Goal: Transaction & Acquisition: Purchase product/service

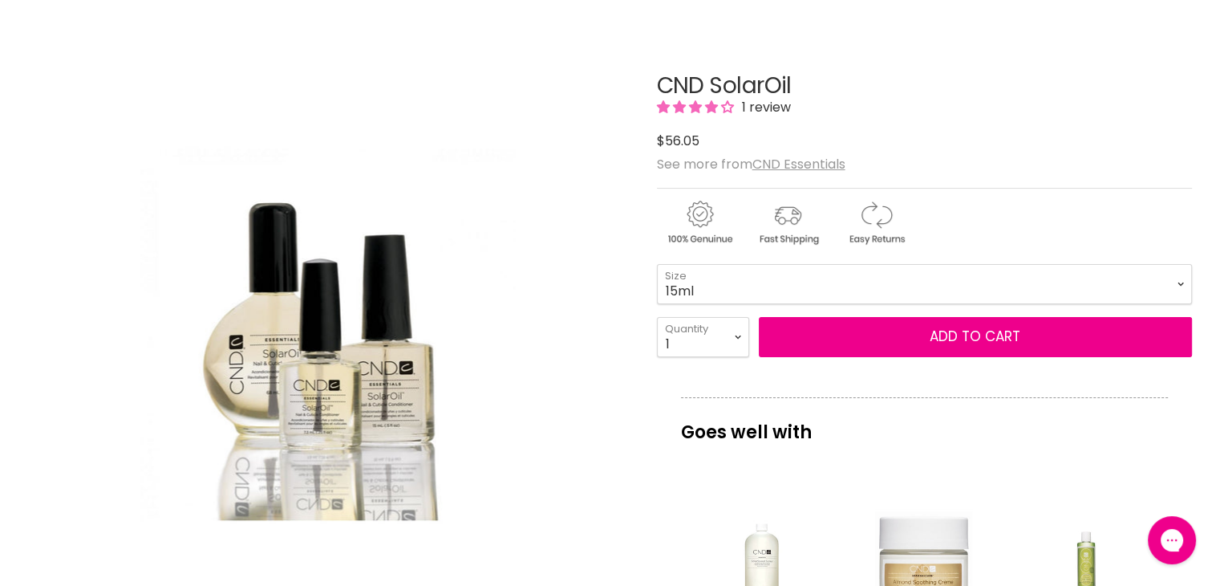
click at [657, 264] on select "3.7ml 7.3ml 15ml 68ml 118ml 40pk x 3.7ml" at bounding box center [924, 284] width 535 height 40
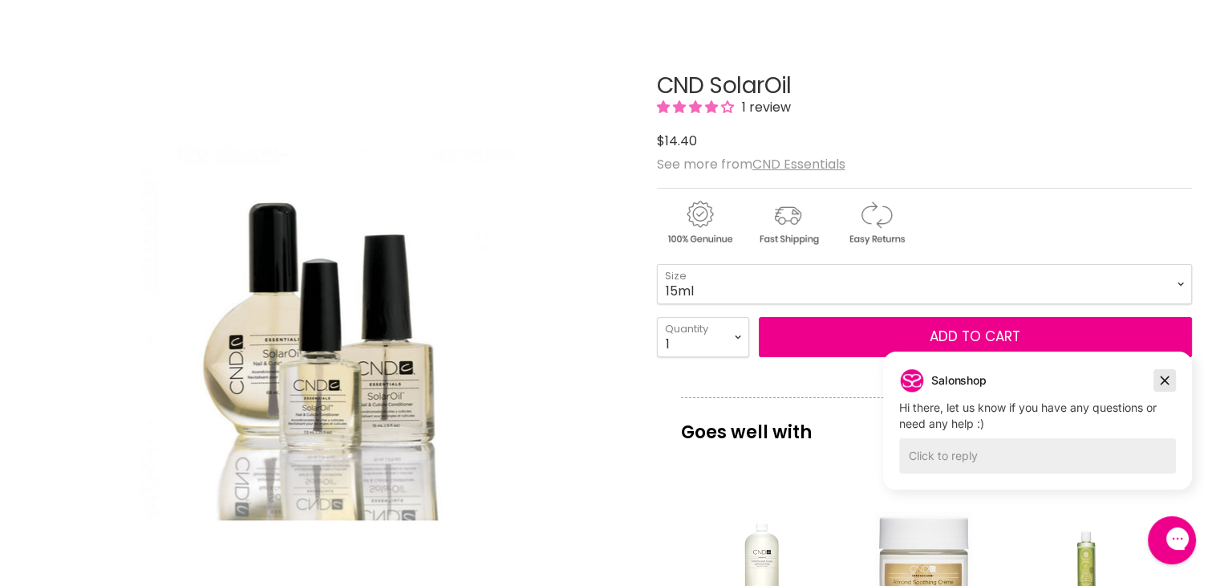
click at [1164, 383] on icon "Dismiss campaign" at bounding box center [1165, 380] width 16 height 19
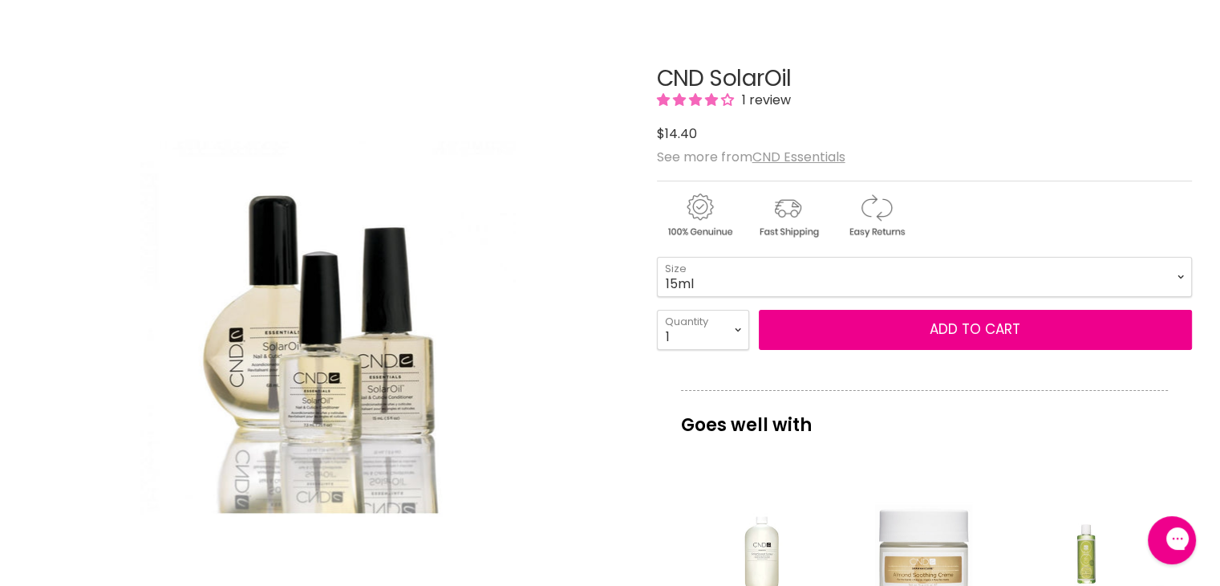
scroll to position [160, 0]
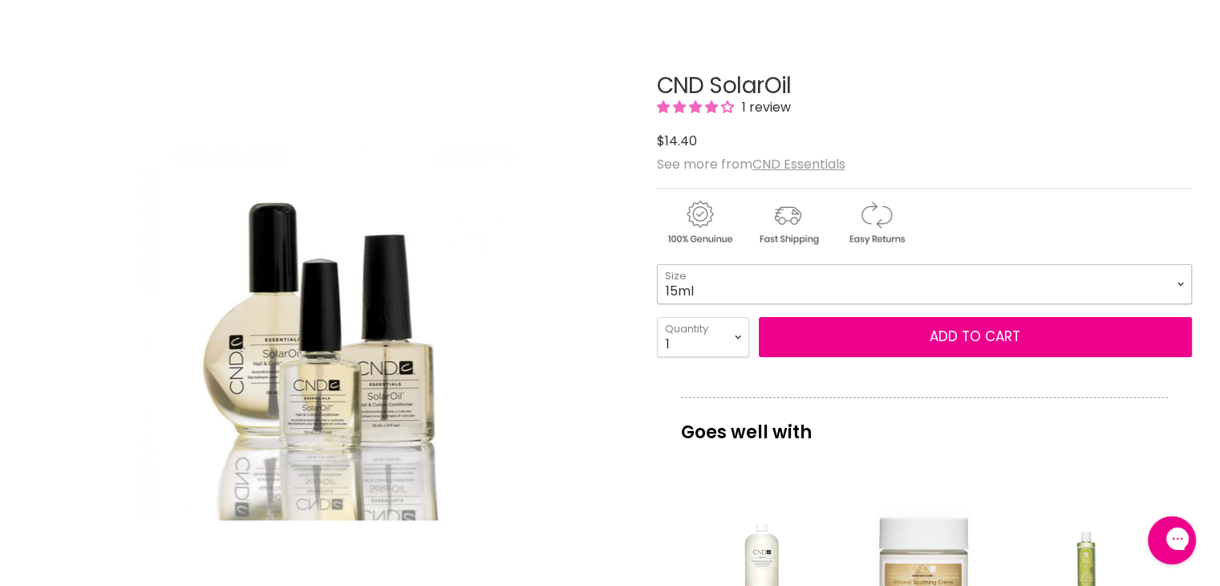
click at [1177, 282] on select "3.7ml 7.3ml 15ml 68ml 118ml 40pk x 3.7ml" at bounding box center [924, 284] width 535 height 40
click at [657, 264] on select "3.7ml 7.3ml 15ml 68ml 118ml 40pk x 3.7ml" at bounding box center [924, 284] width 535 height 40
click at [1178, 281] on select "3.7ml 7.3ml 15ml 68ml 118ml 40pk x 3.7ml" at bounding box center [924, 284] width 535 height 40
click at [657, 264] on select "3.7ml 7.3ml 15ml 68ml 118ml 40pk x 3.7ml" at bounding box center [924, 284] width 535 height 40
select select "15ml"
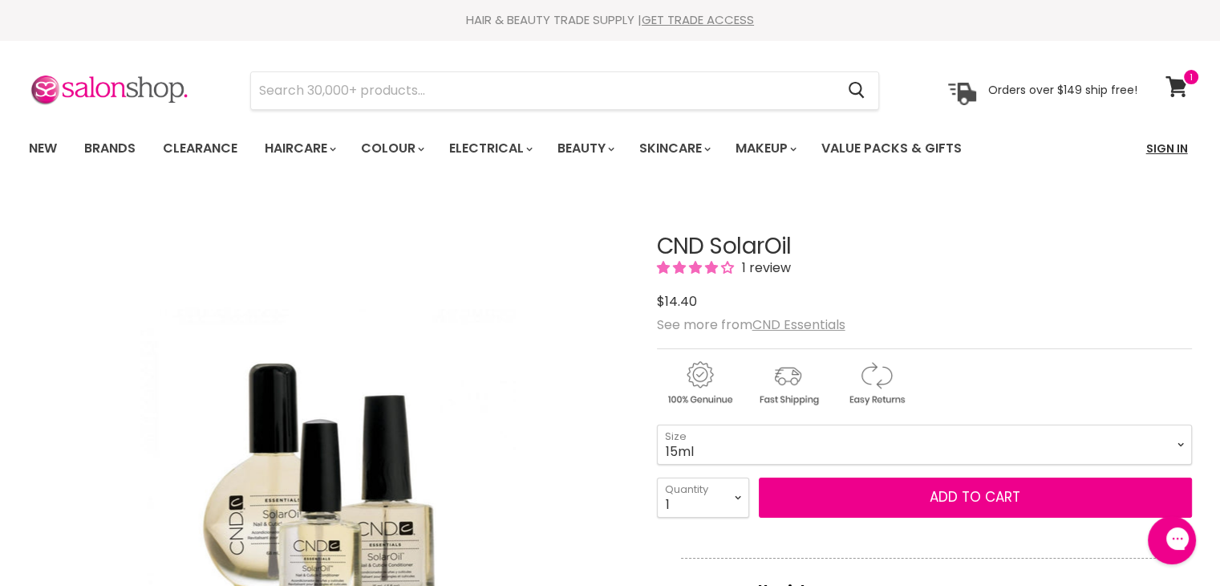
click at [1172, 149] on link "Sign In" at bounding box center [1167, 149] width 61 height 34
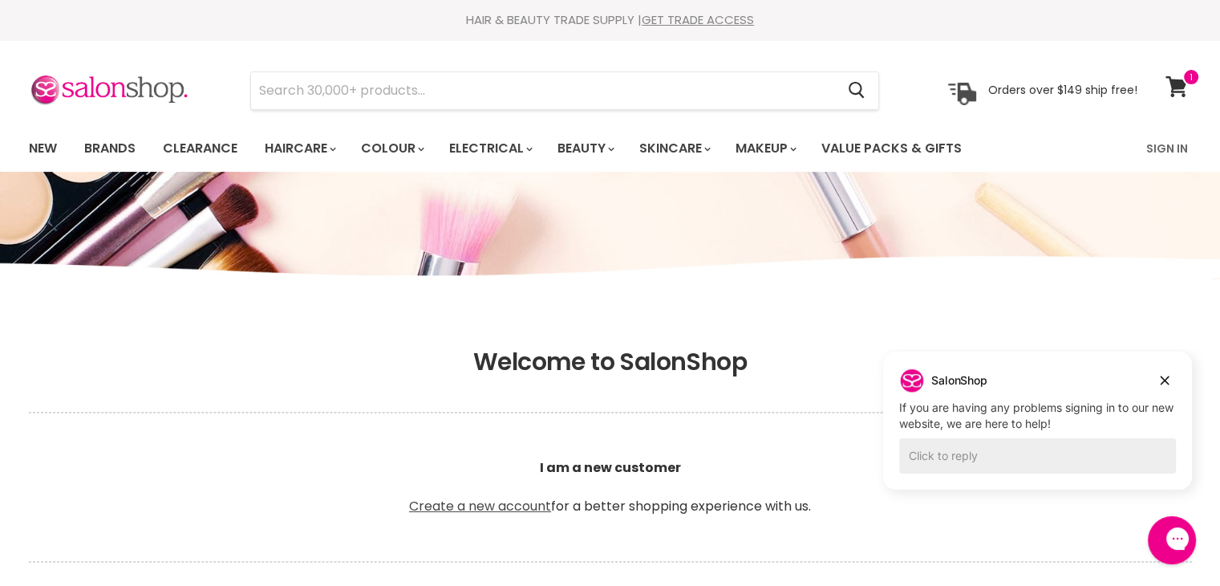
click at [468, 508] on link "Create a new account" at bounding box center [480, 506] width 142 height 18
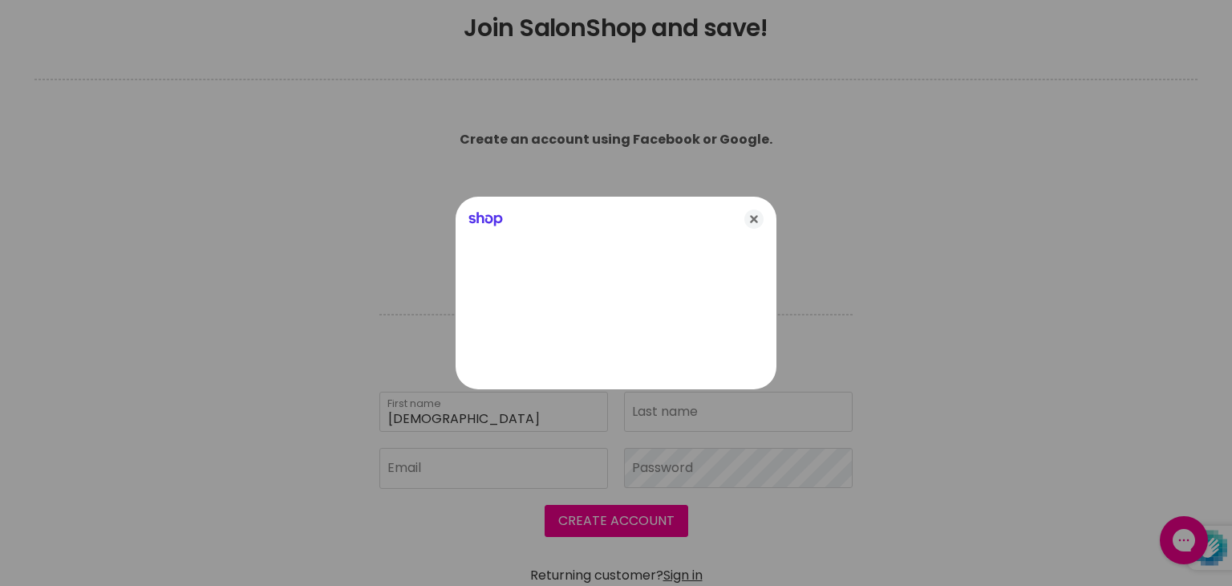
type input "Judi"
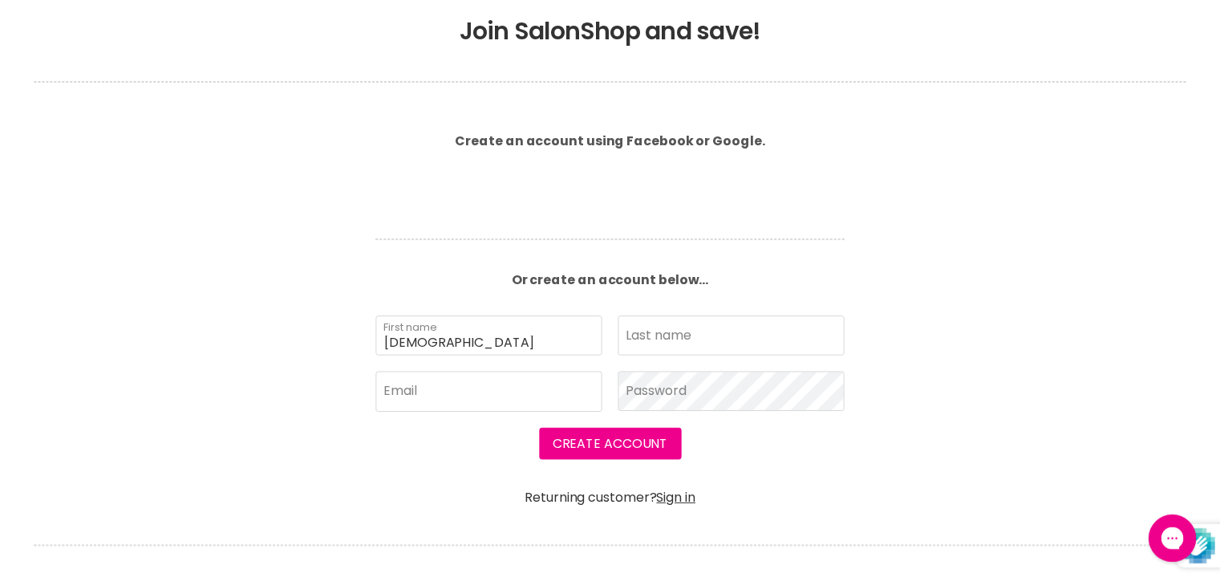
scroll to position [326, 0]
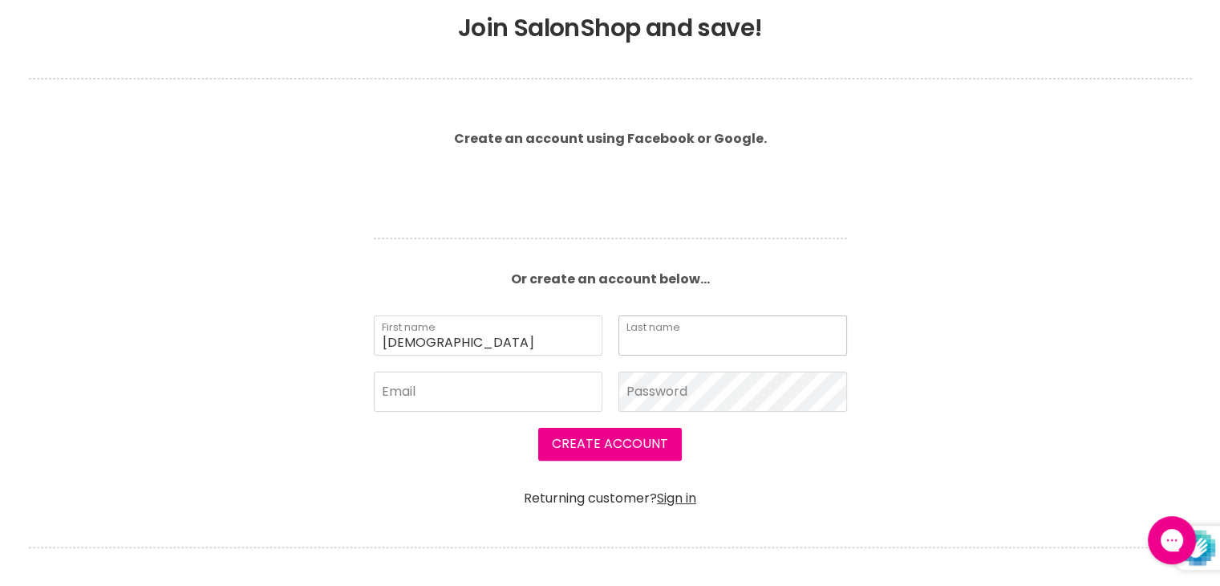
click at [677, 329] on input "Last name" at bounding box center [732, 335] width 229 height 40
type input "Englert"
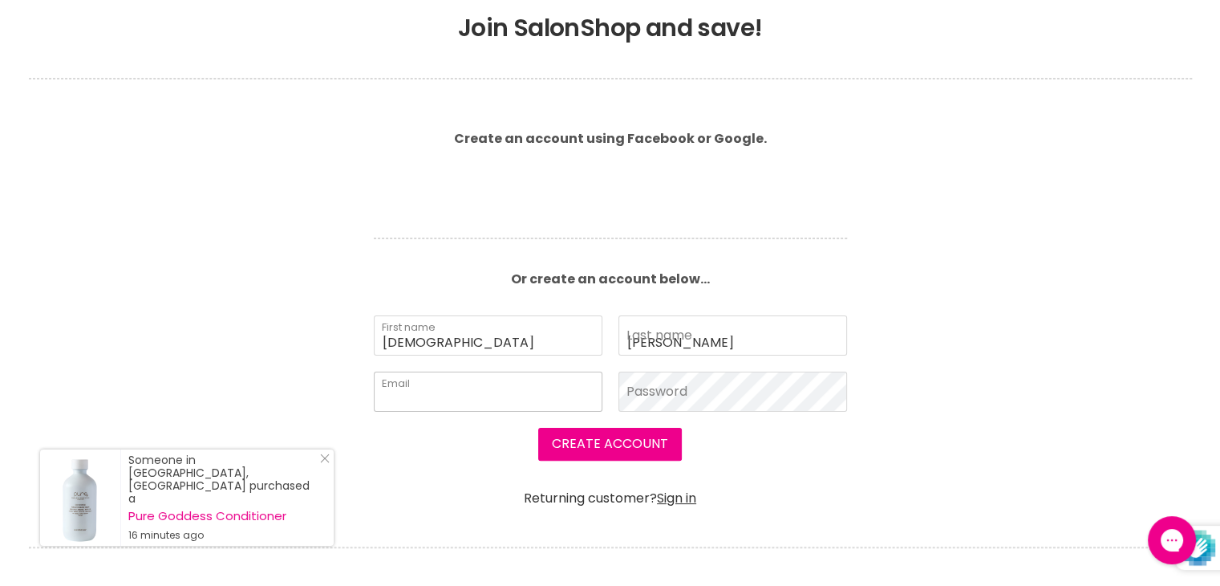
click at [584, 383] on input "Email" at bounding box center [488, 391] width 229 height 40
type input "judienglert@gmail.com"
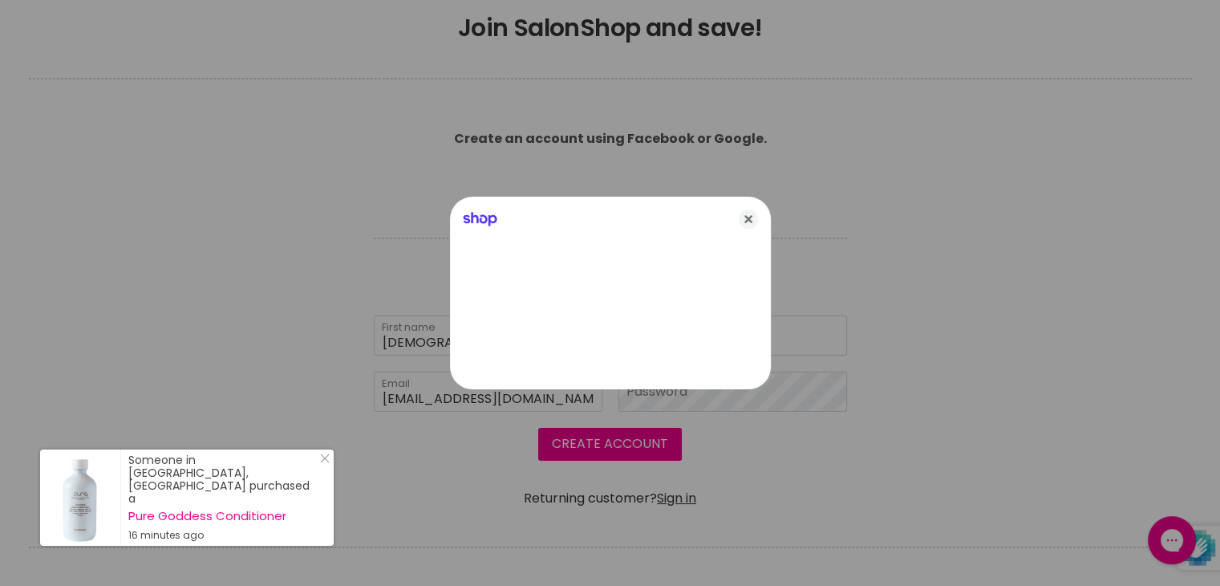
click at [639, 391] on div at bounding box center [610, 293] width 1220 height 586
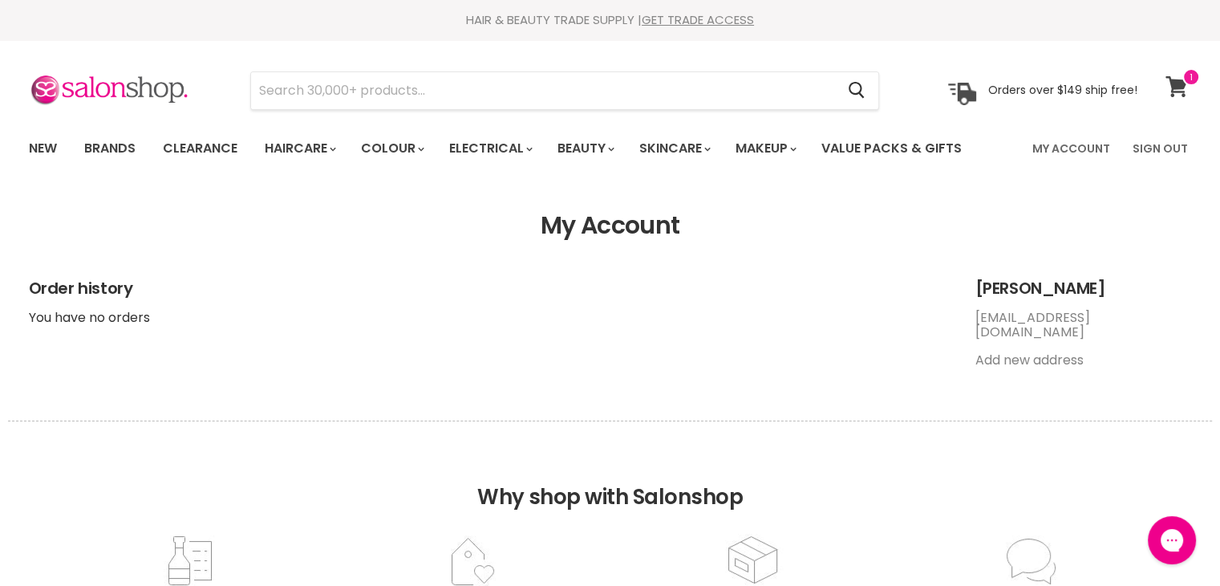
click at [1178, 78] on icon at bounding box center [1177, 86] width 22 height 21
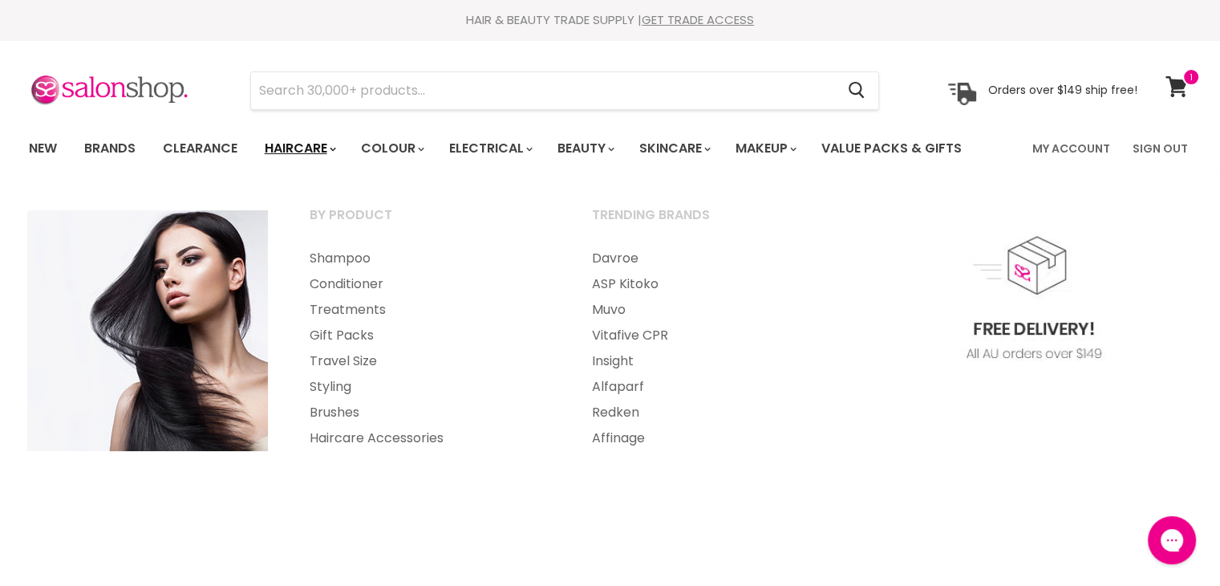
click at [317, 144] on link "Haircare" at bounding box center [299, 149] width 93 height 34
click at [330, 281] on link "Conditioner" at bounding box center [429, 284] width 279 height 26
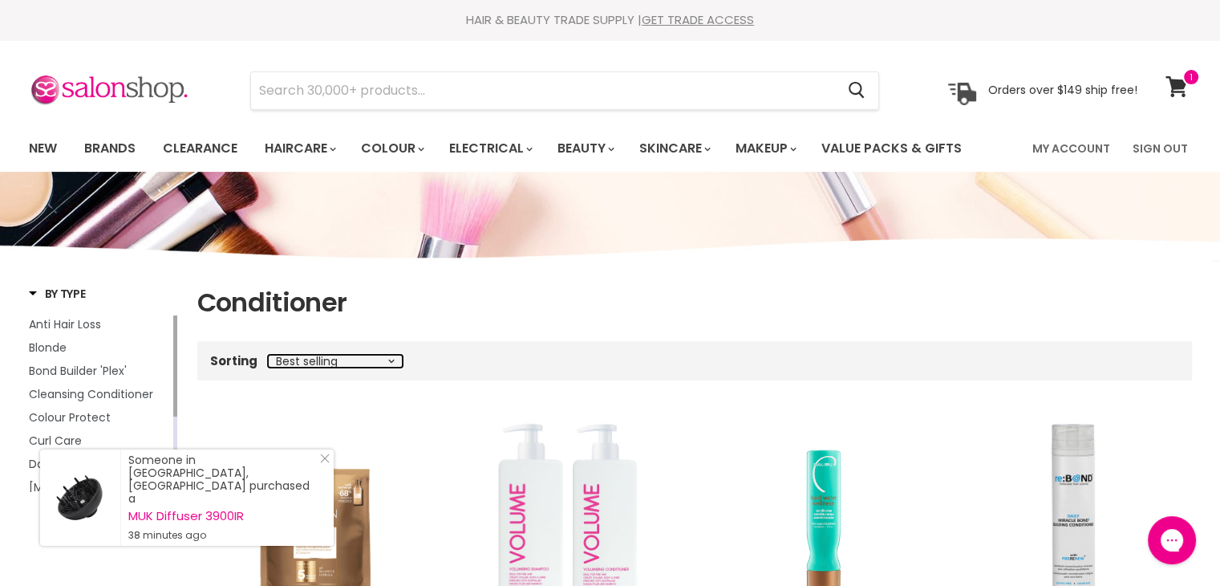
click at [393, 360] on select "Best selling Featured Price, low to high Price, high to low Alphabetically, A-Z…" at bounding box center [335, 361] width 135 height 13
select select "title-ascending"
click at [268, 355] on select "Best selling Featured Price, low to high Price, high to low Alphabetically, A-Z…" at bounding box center [335, 361] width 135 height 13
select select "title-ascending"
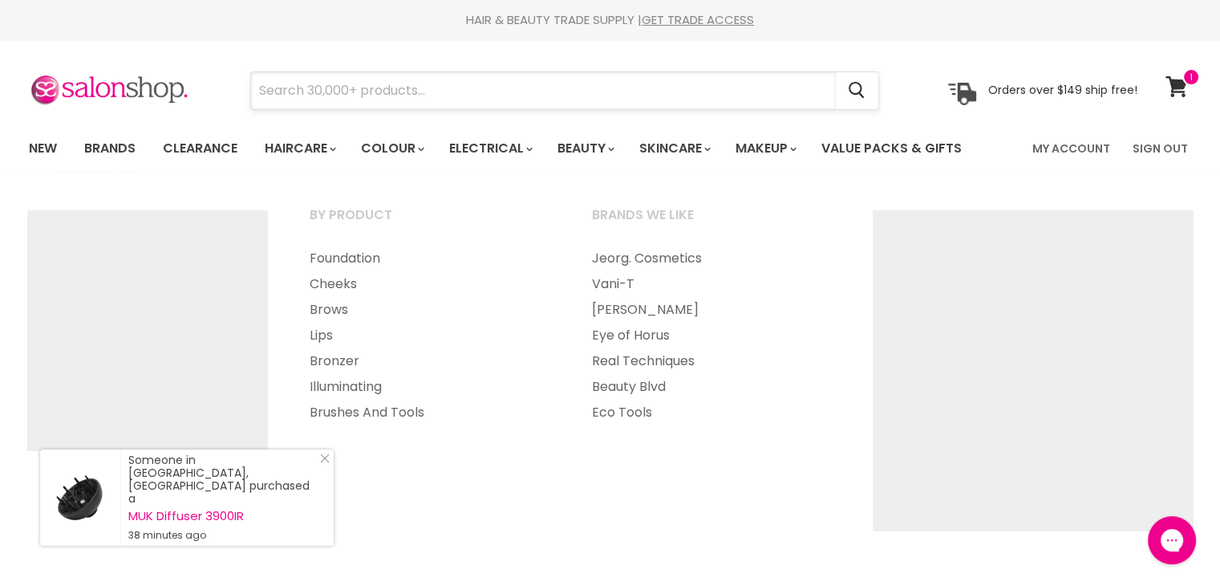
click at [494, 102] on input "Search" at bounding box center [543, 90] width 585 height 37
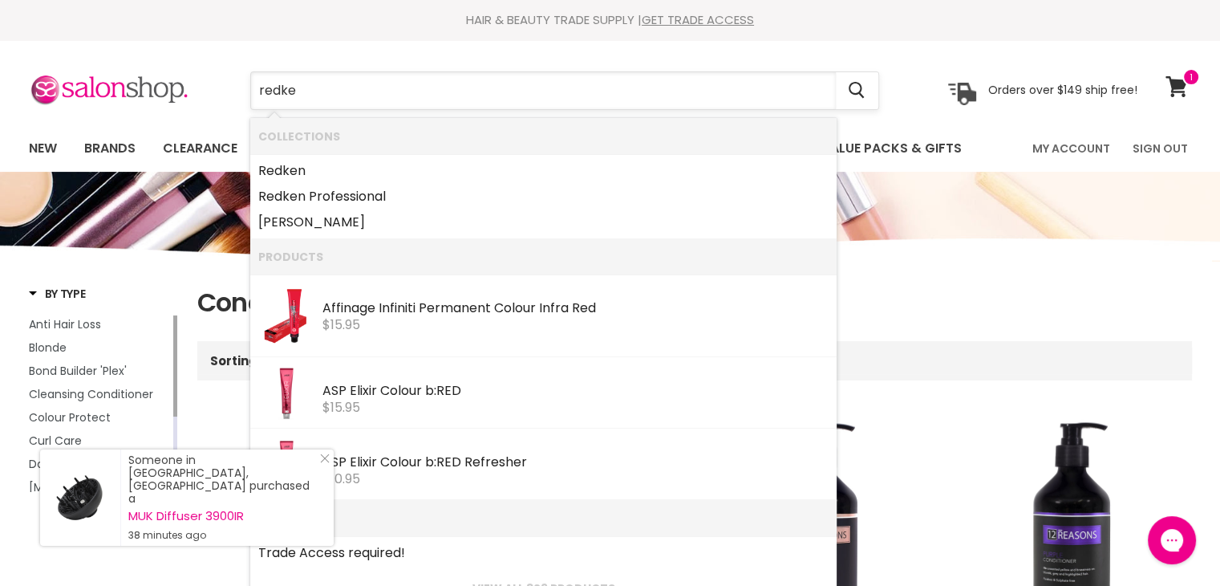
type input "redken"
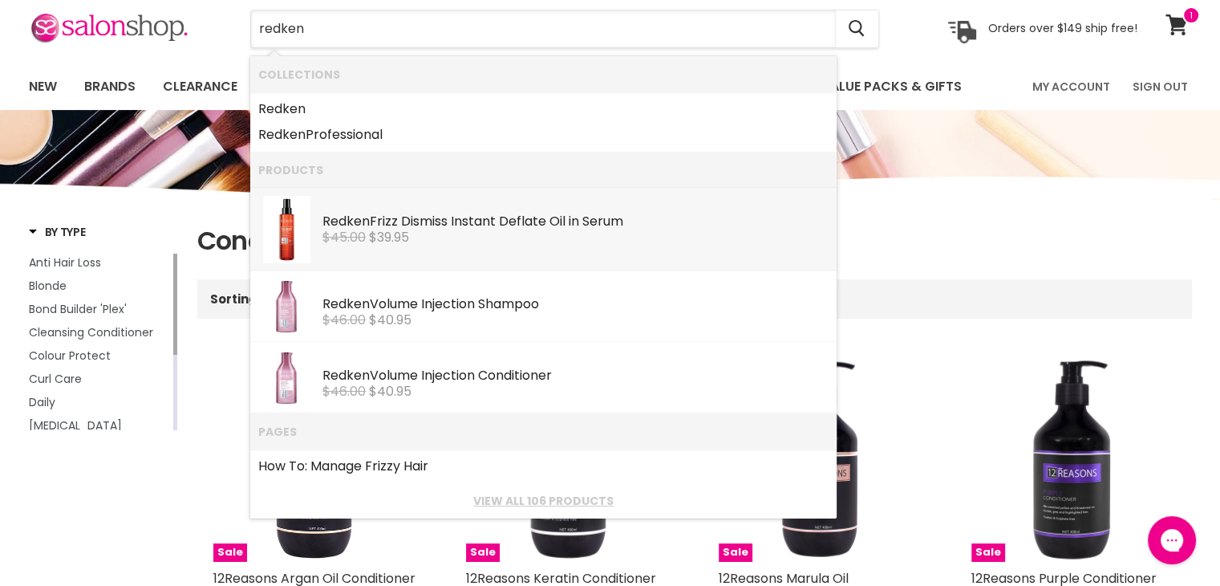
scroll to position [80, 0]
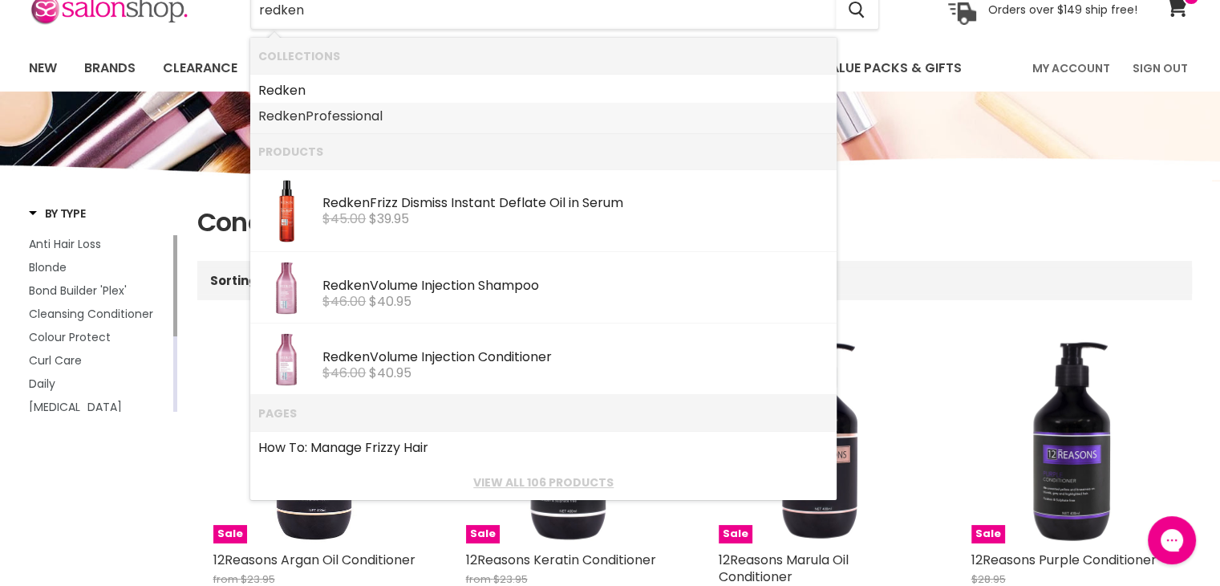
click at [442, 106] on link "Redken Professional" at bounding box center [543, 116] width 570 height 26
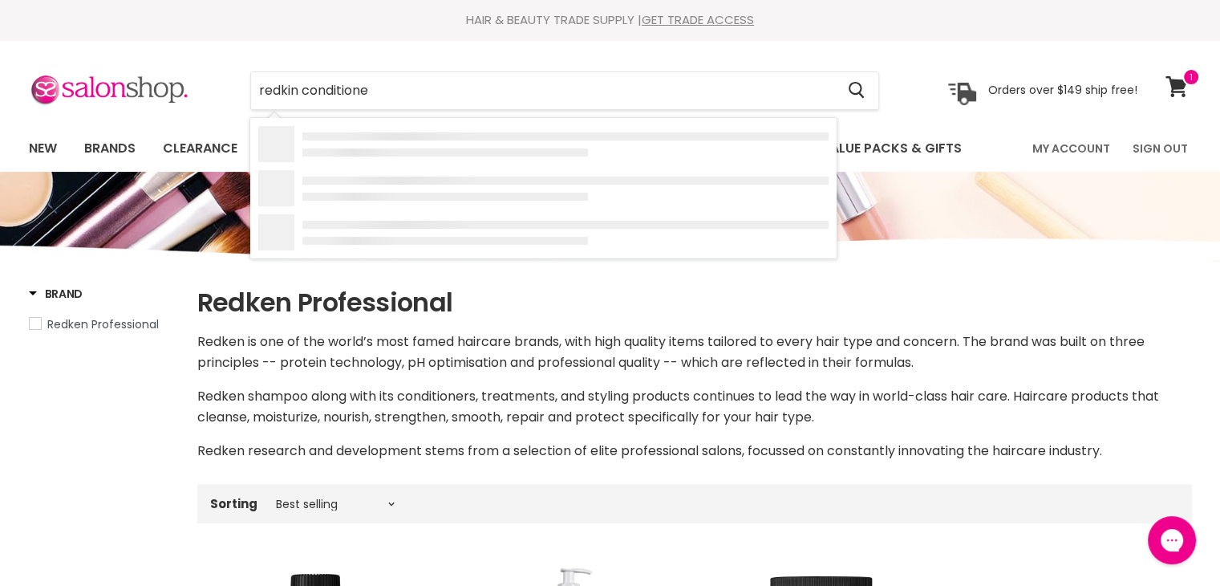
type input "redkin conditioner"
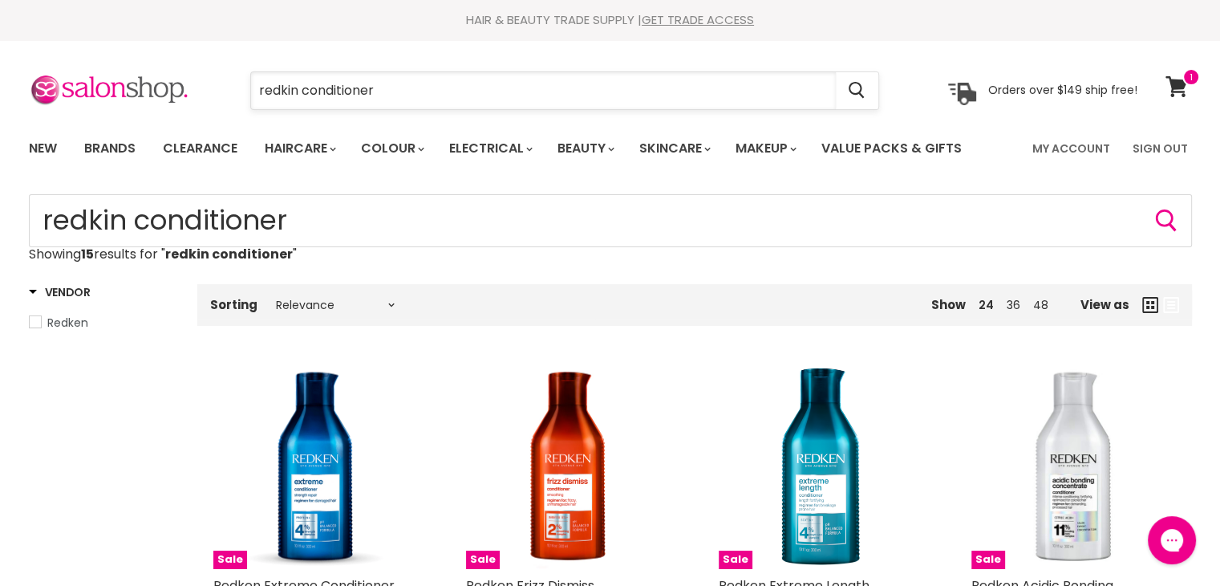
click at [298, 87] on input "redkin conditioner" at bounding box center [543, 90] width 585 height 37
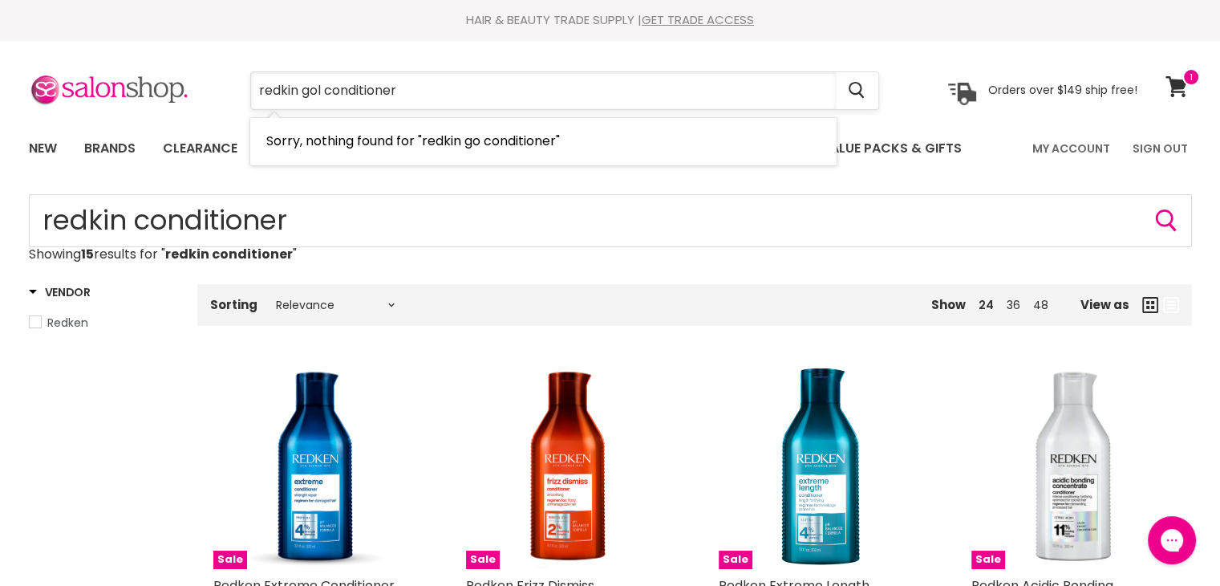
type input "redkin gold conditioner"
click at [519, 87] on input "redkin gold conditioner" at bounding box center [543, 90] width 585 height 37
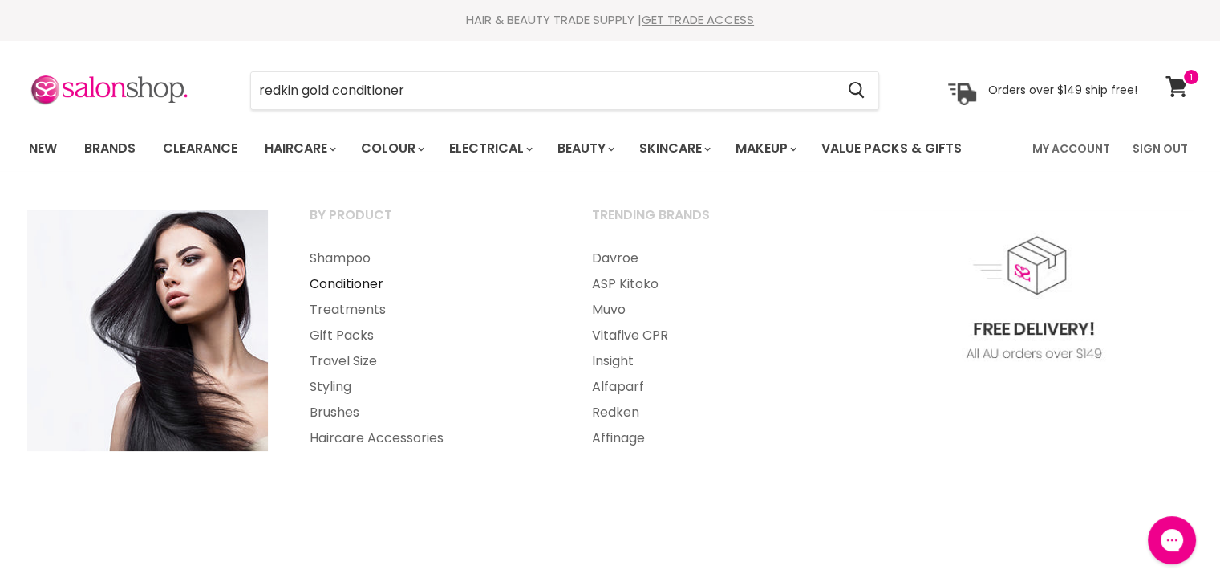
click at [337, 284] on link "Conditioner" at bounding box center [429, 284] width 279 height 26
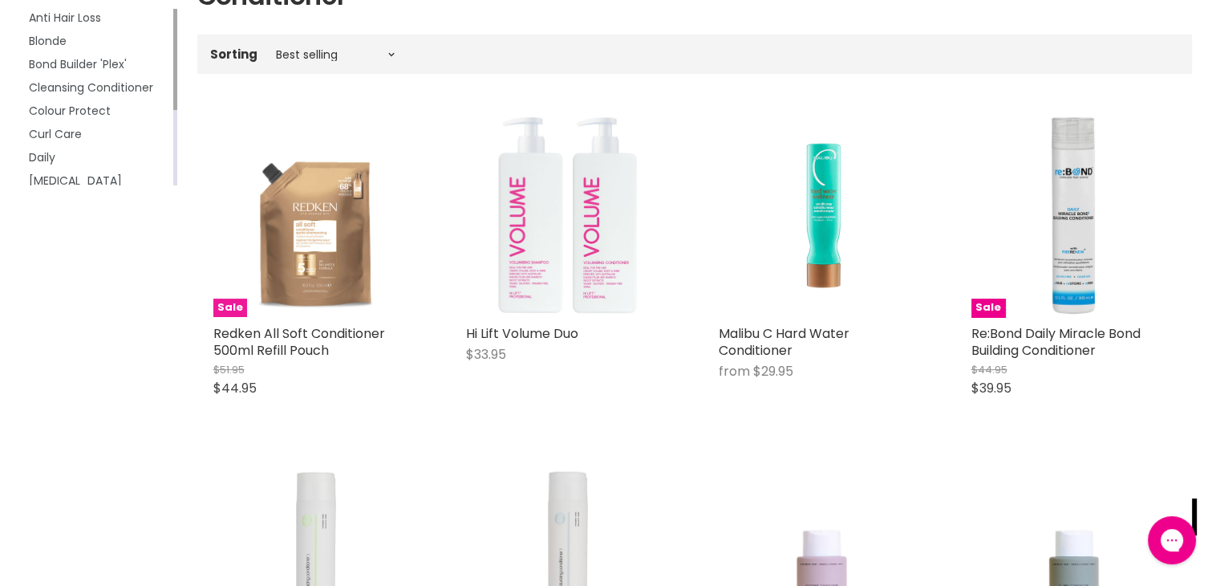
scroll to position [401, 0]
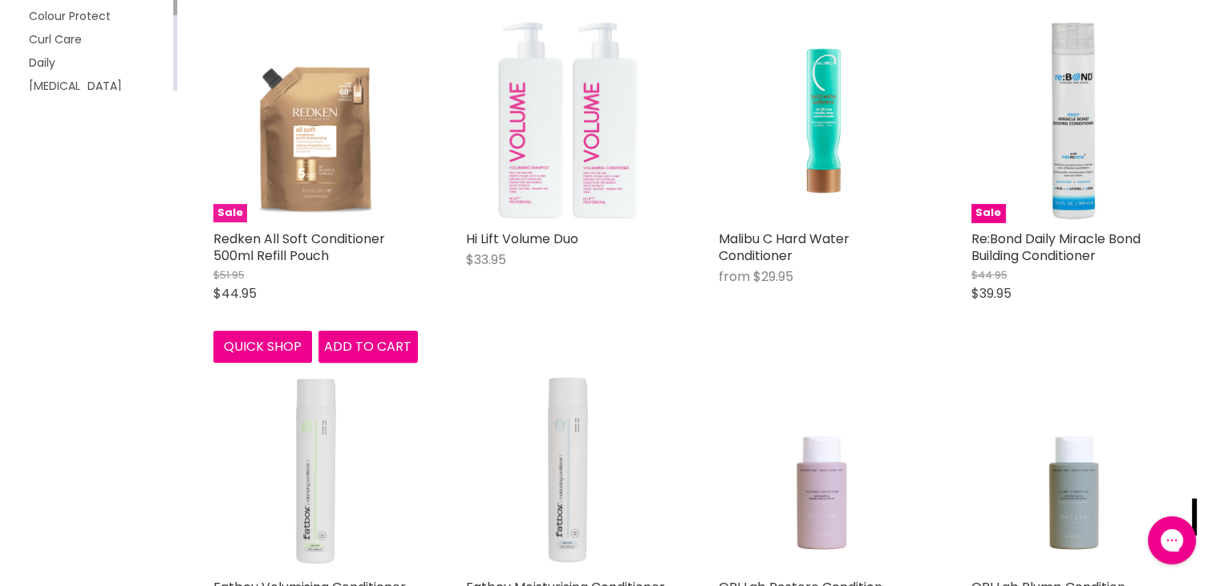
click at [326, 136] on img "Main content" at bounding box center [315, 120] width 205 height 205
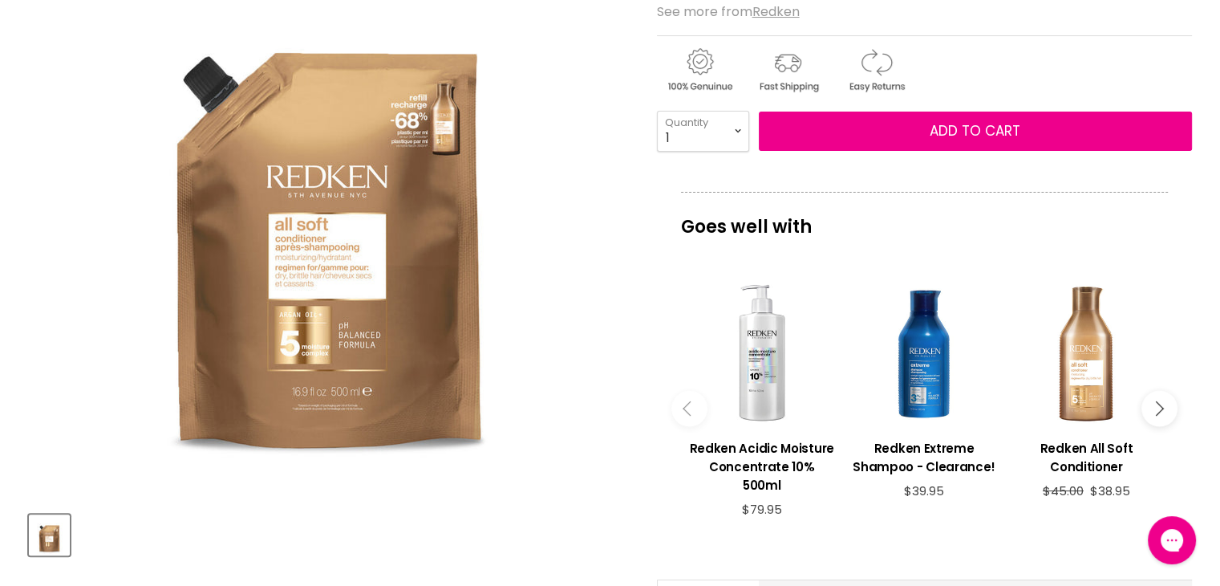
scroll to position [321, 0]
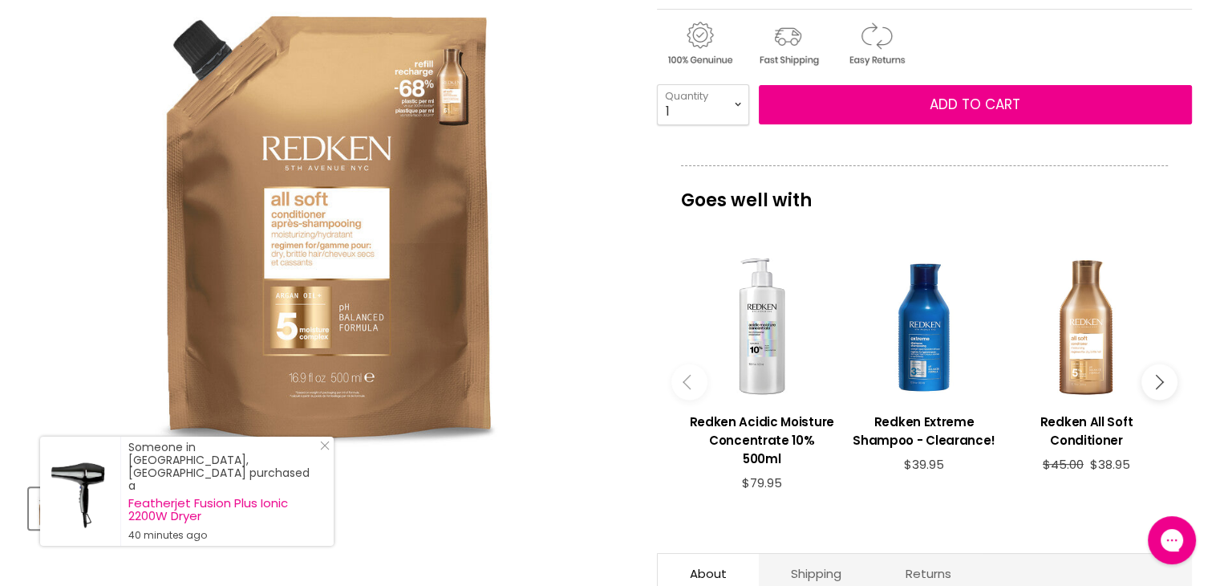
click at [316, 200] on img "Redken All Soft Conditioner 500ml Refill Pouch image. Click or Scroll to Zoom." at bounding box center [327, 171] width 599 height 599
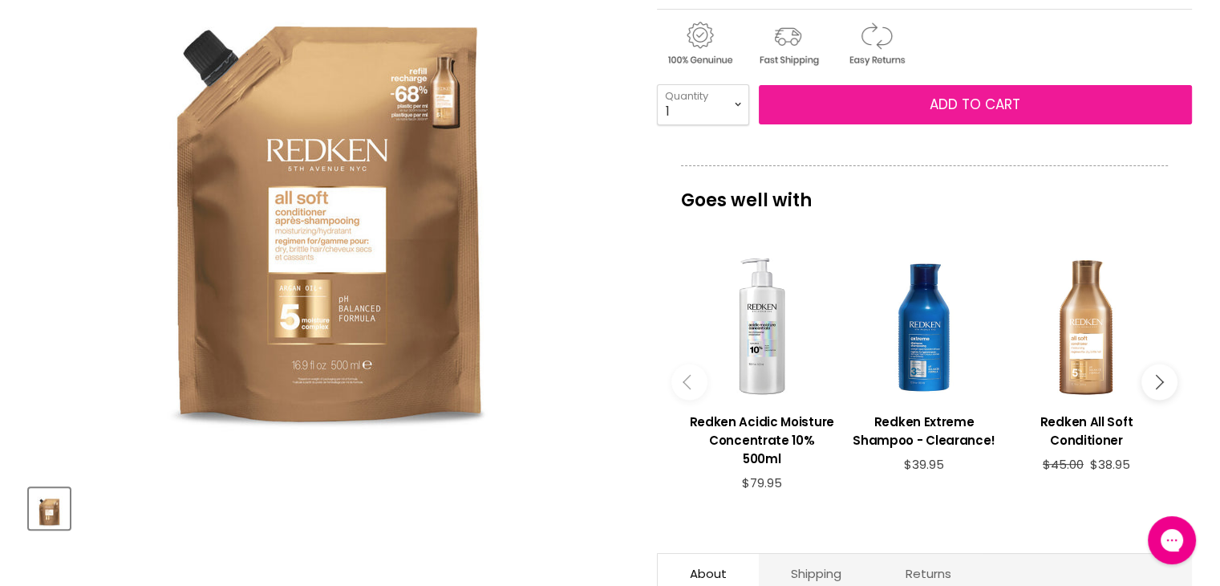
click at [935, 100] on span "Add to cart" at bounding box center [975, 104] width 91 height 19
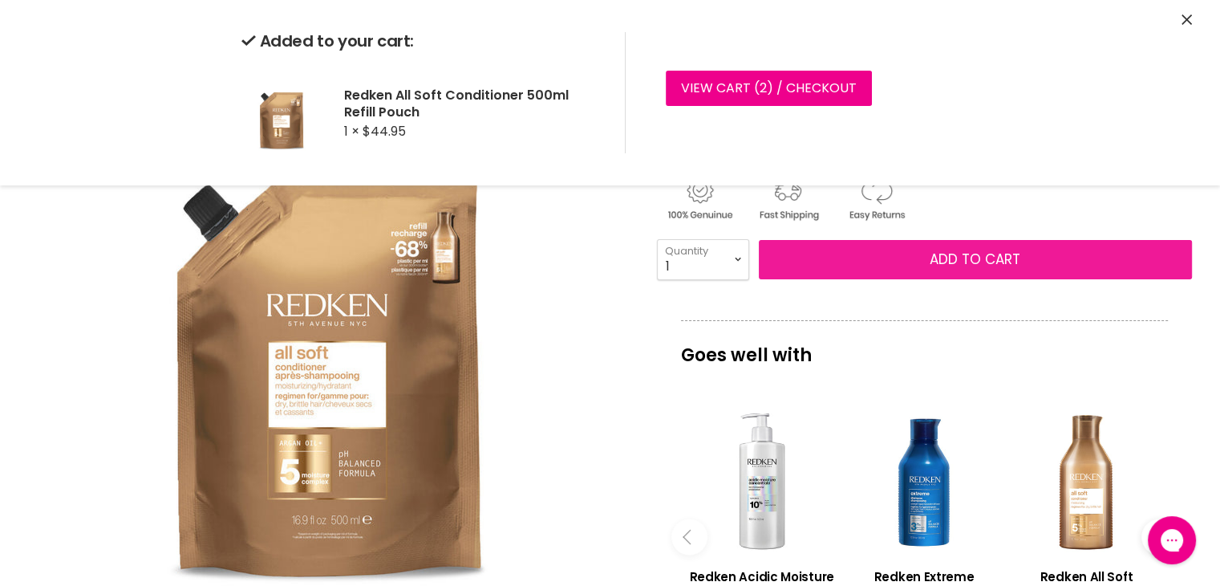
scroll to position [160, 0]
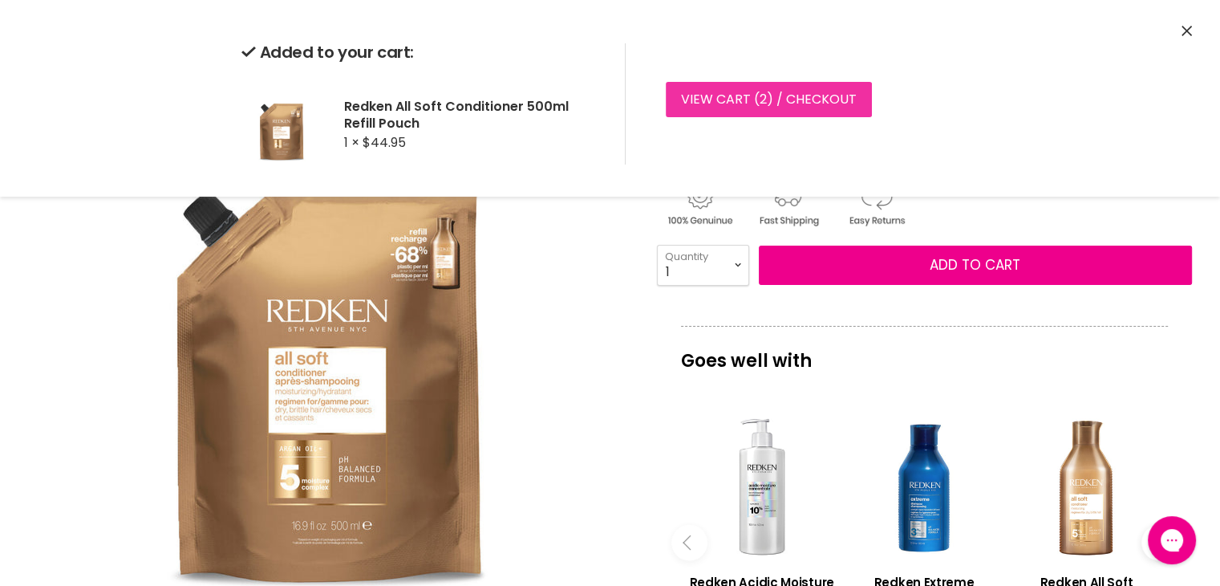
click at [760, 99] on span "2" at bounding box center [763, 99] width 7 height 18
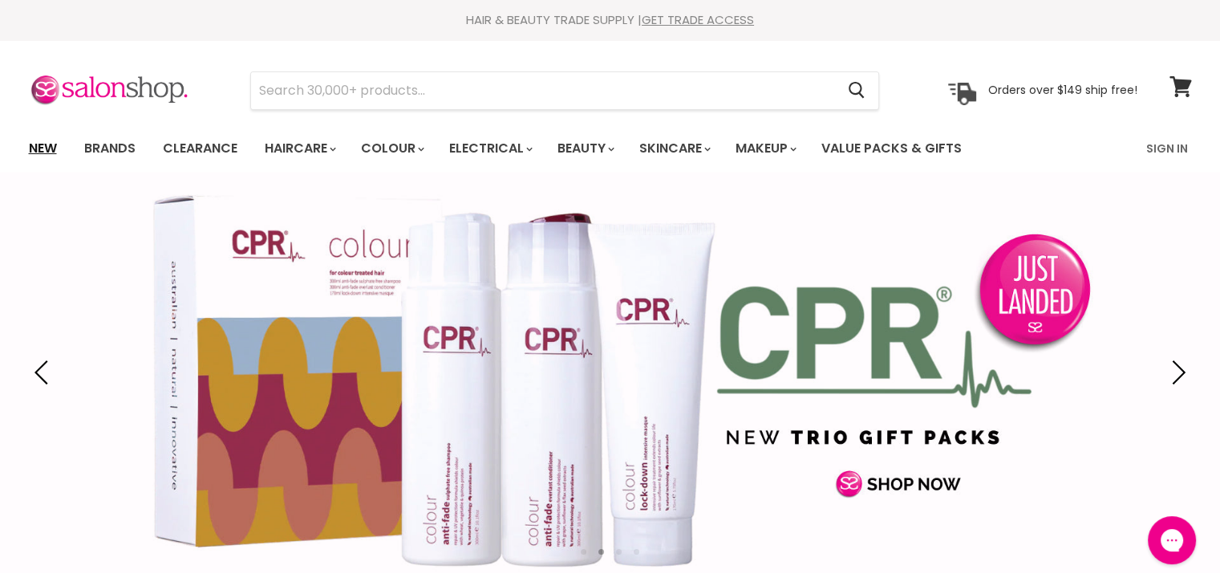
click at [34, 144] on link "New" at bounding box center [43, 149] width 52 height 34
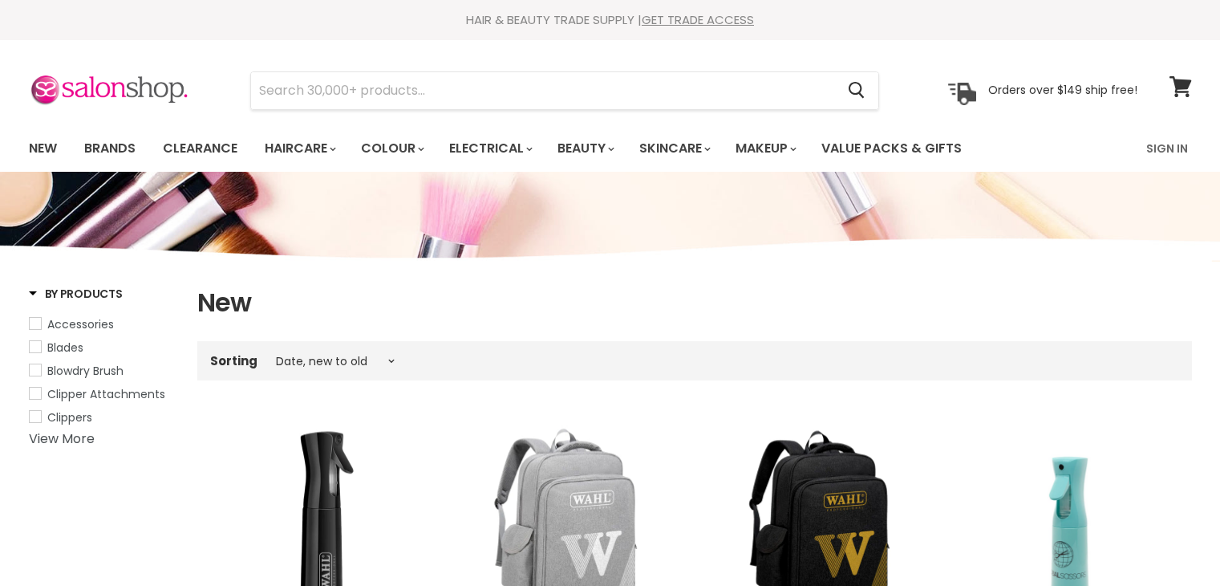
select select "created-descending"
click at [304, 87] on input "Search" at bounding box center [543, 90] width 585 height 37
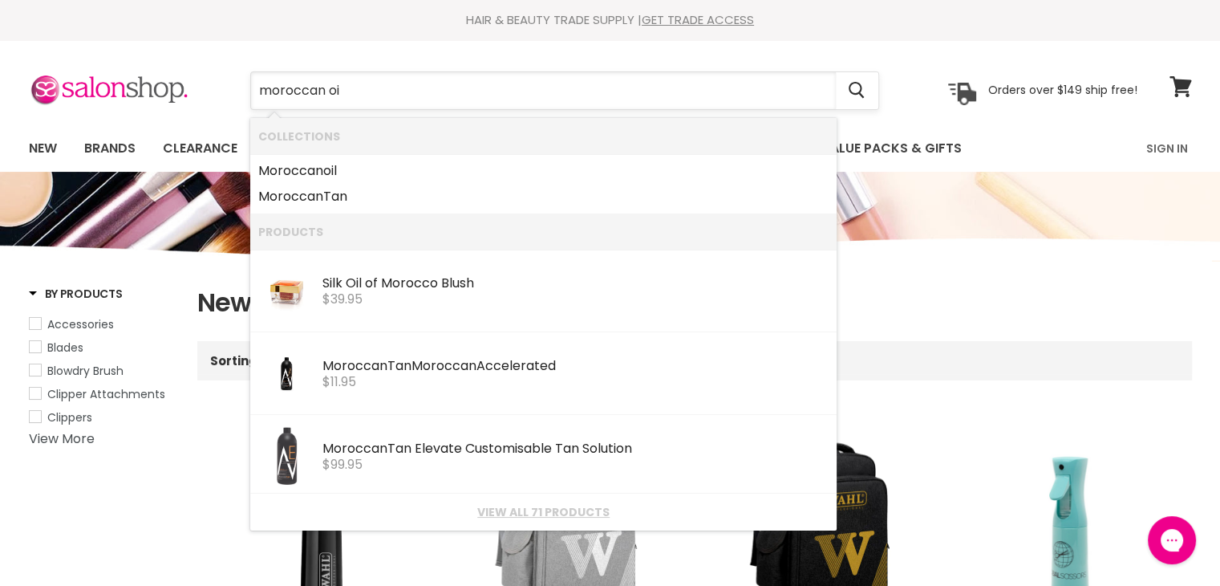
type input "moroccan oil"
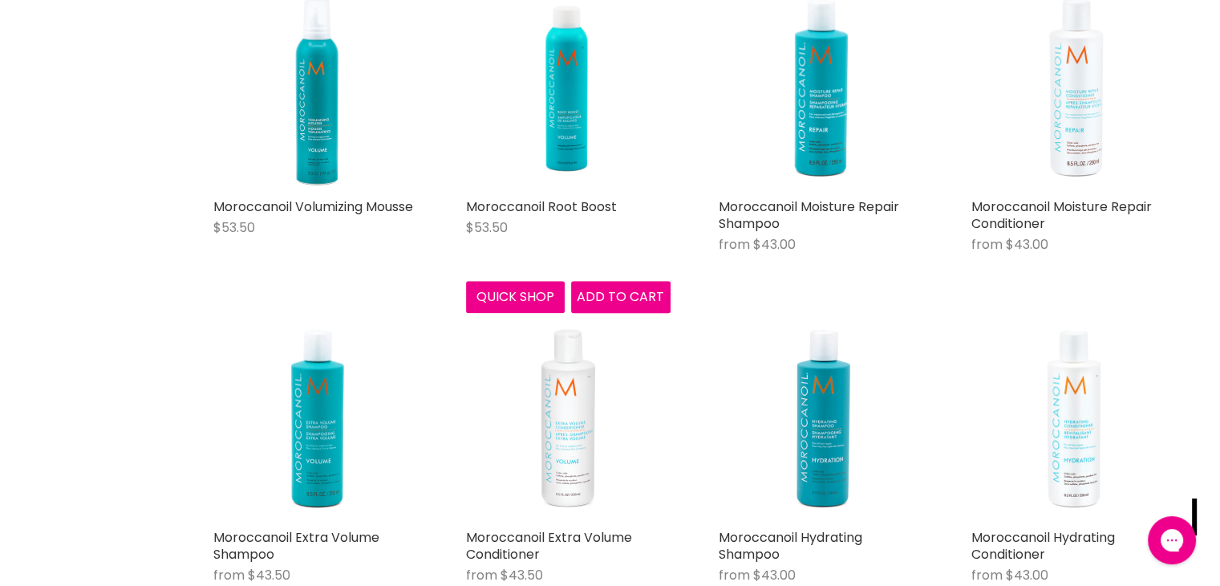
scroll to position [1444, 0]
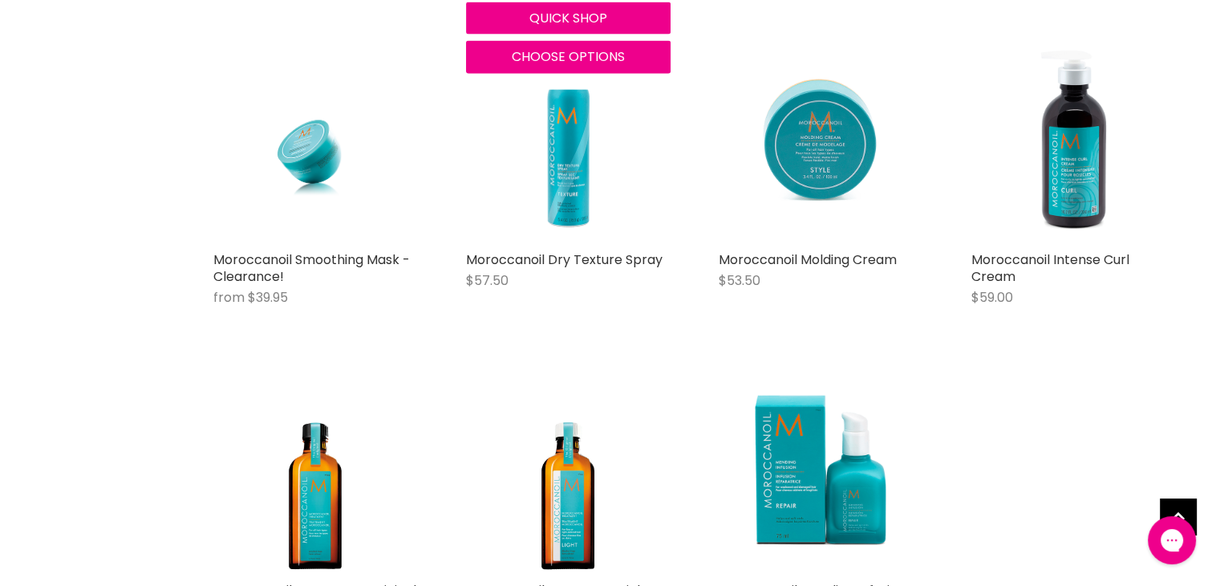
scroll to position [3770, 0]
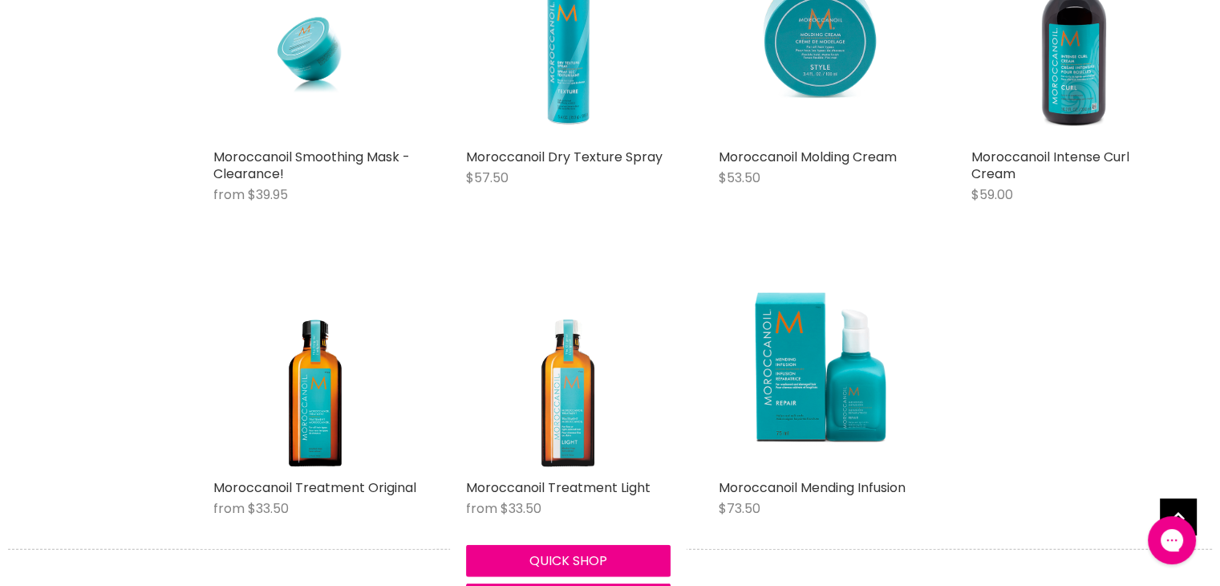
click at [570, 389] on img "Main content" at bounding box center [568, 368] width 160 height 205
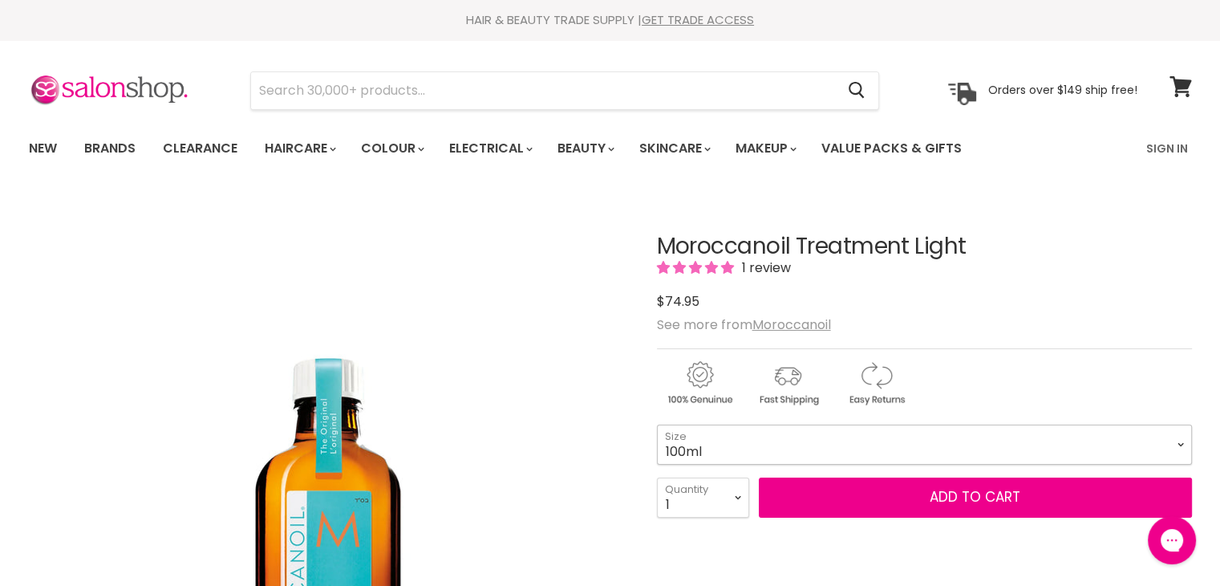
click at [1181, 444] on select "100ml 200ml 25ml" at bounding box center [924, 444] width 535 height 40
click at [657, 424] on select "100ml 200ml 25ml" at bounding box center [924, 444] width 535 height 40
click at [1181, 440] on select "100ml 200ml 25ml" at bounding box center [924, 444] width 535 height 40
select select "100ml"
click at [657, 424] on select "100ml 200ml 25ml" at bounding box center [924, 444] width 535 height 40
